Goal: Find specific page/section: Find specific page/section

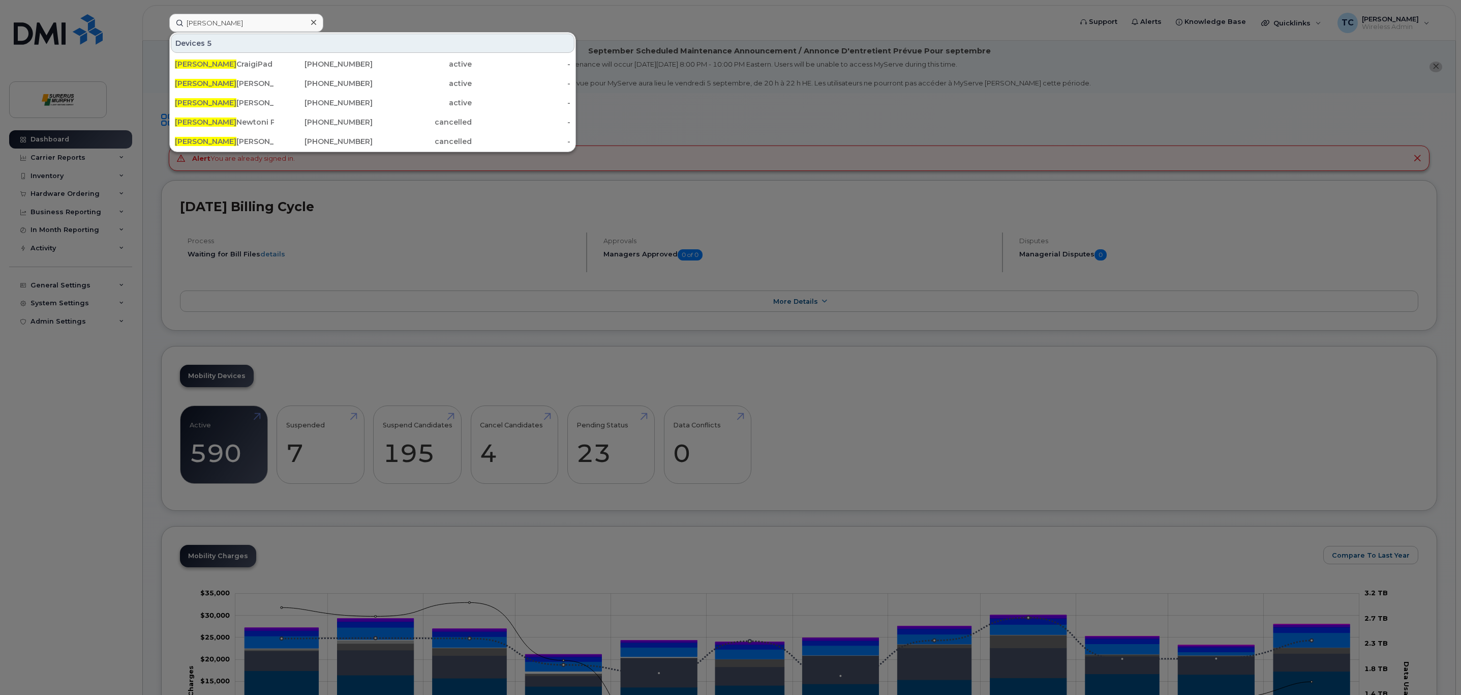
click at [247, 22] on input "Tyler" at bounding box center [246, 23] width 154 height 18
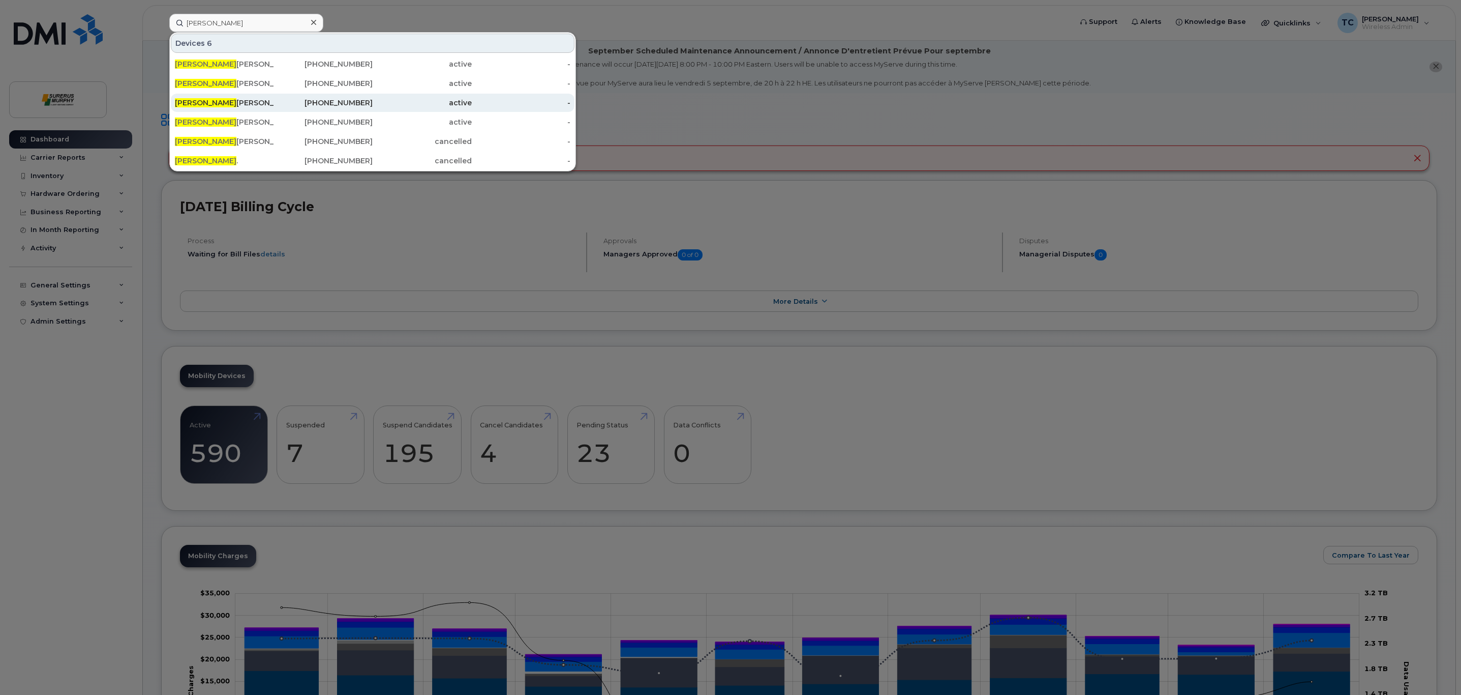
type input "Luis"
click at [261, 102] on div "Luis alfonsi Cell Corp" at bounding box center [224, 103] width 99 height 10
